Goal: Task Accomplishment & Management: Use online tool/utility

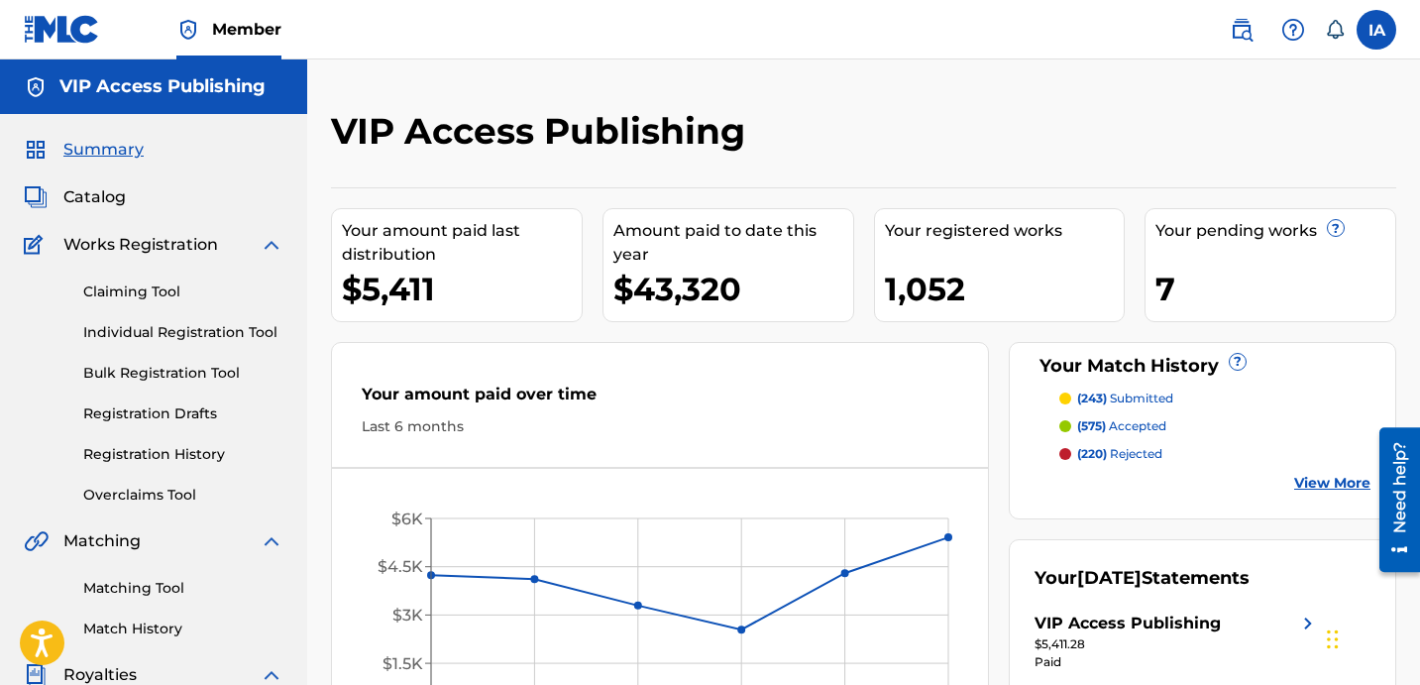
click at [976, 145] on div "VIP Access Publishing" at bounding box center [741, 138] width 820 height 58
click at [239, 327] on link "Individual Registration Tool" at bounding box center [183, 332] width 200 height 21
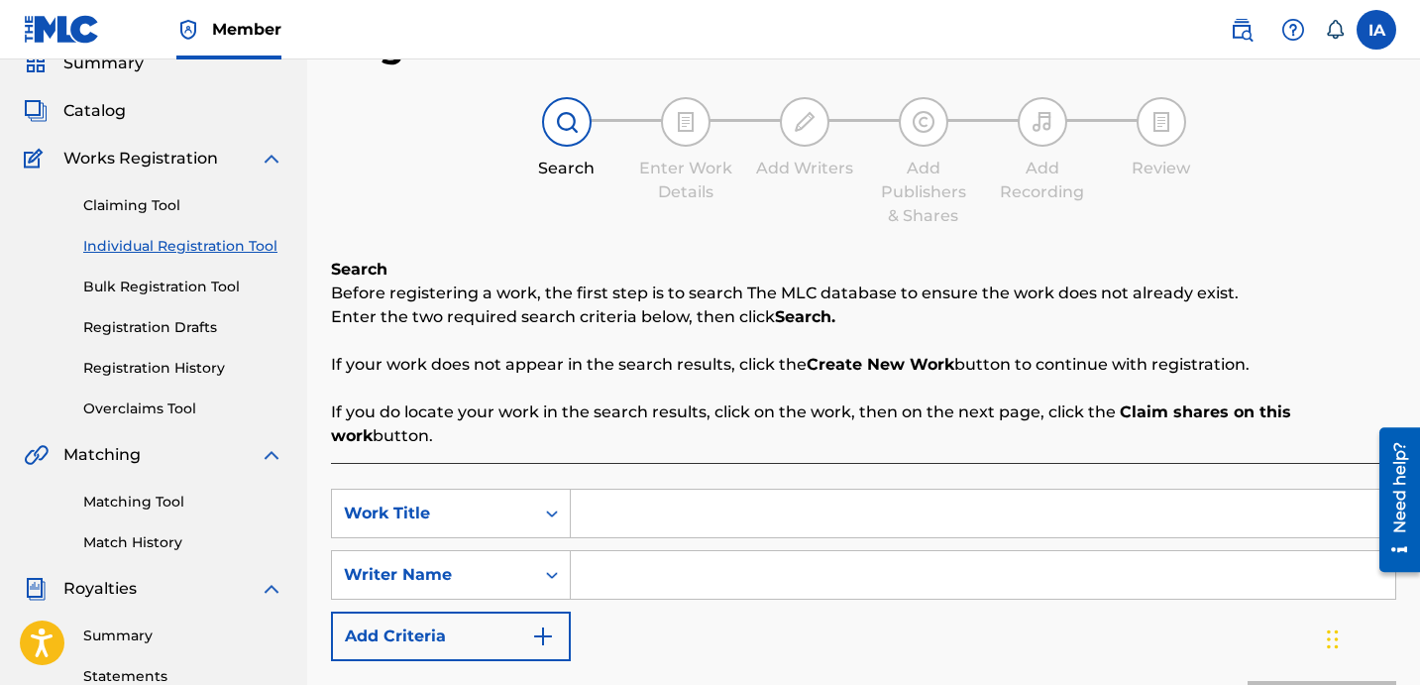
scroll to position [123, 0]
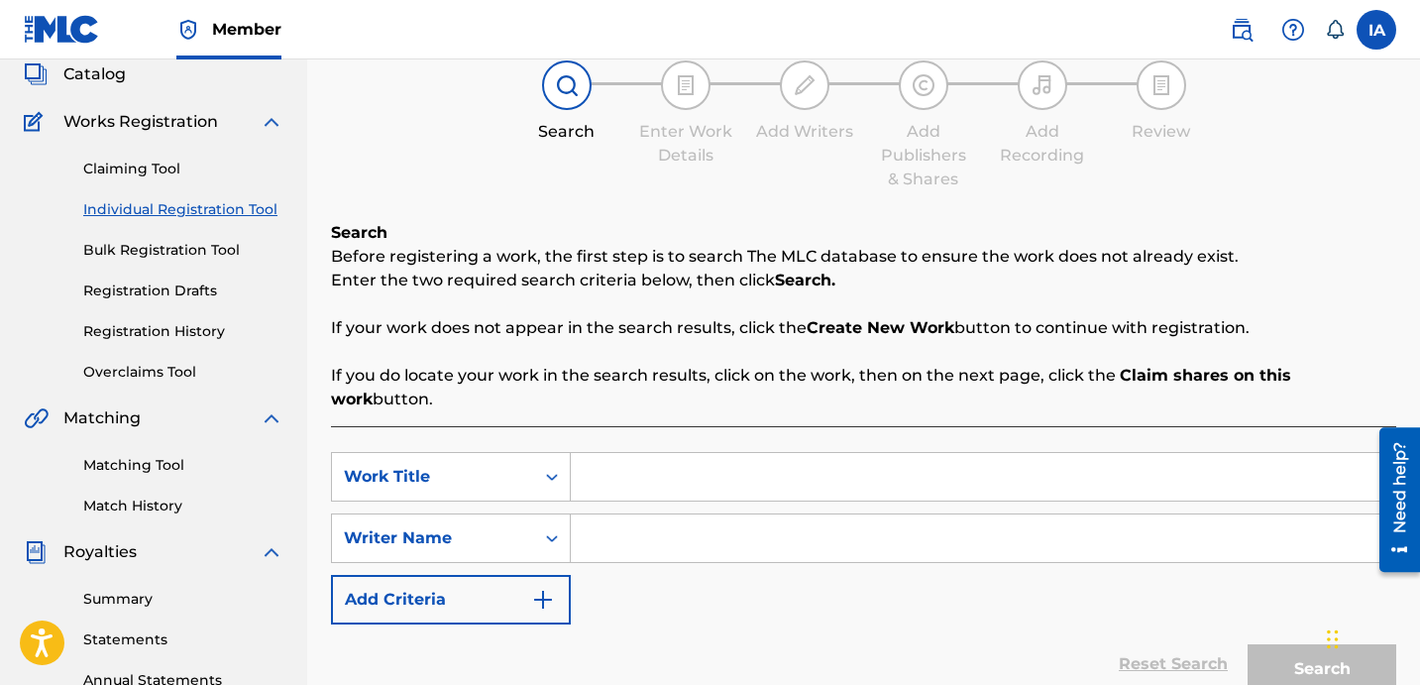
click at [851, 453] on input "Search Form" at bounding box center [983, 477] width 824 height 48
paste input "[URL][DOMAIN_NAME]"
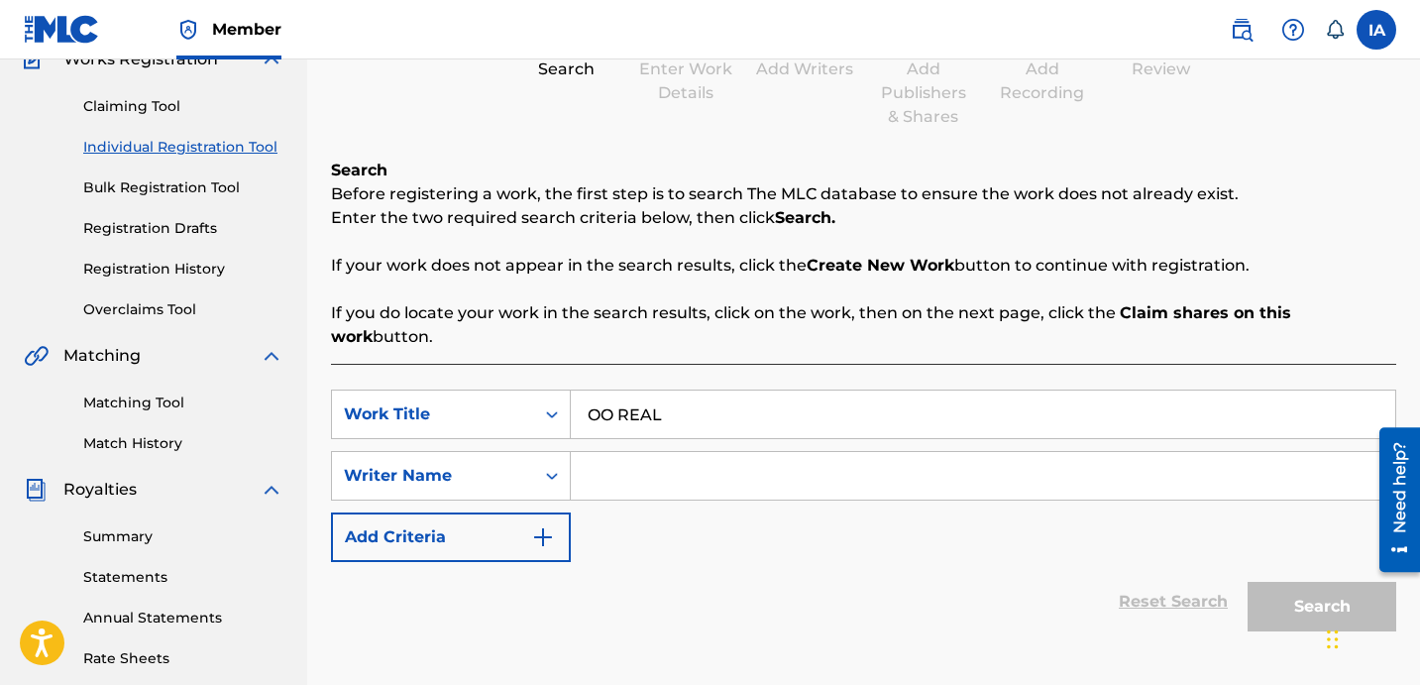
click at [584, 390] on input "OO REAL" at bounding box center [983, 414] width 824 height 48
type input "TOO REAL"
click at [1213, 489] on div "SearchWithCriteriaaaaaa35d-cde9-45a7-88d8-bf5624f2973f Work Title TOO REAL Sear…" at bounding box center [863, 475] width 1065 height 172
click at [935, 452] on input "Search Form" at bounding box center [983, 476] width 824 height 48
